Goal: Transaction & Acquisition: Purchase product/service

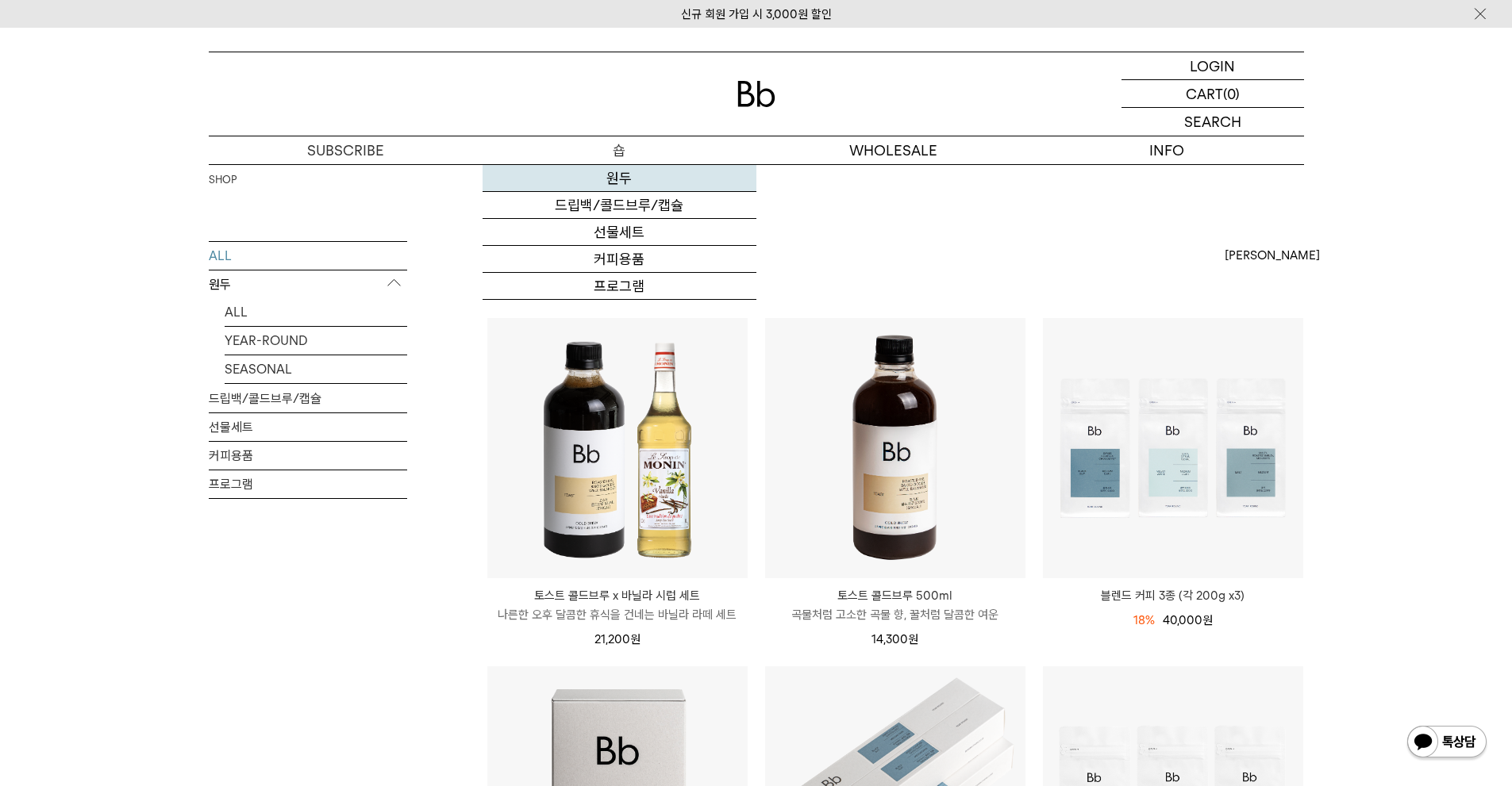
click at [621, 176] on link "원두" at bounding box center [620, 179] width 274 height 27
